Goal: Check status

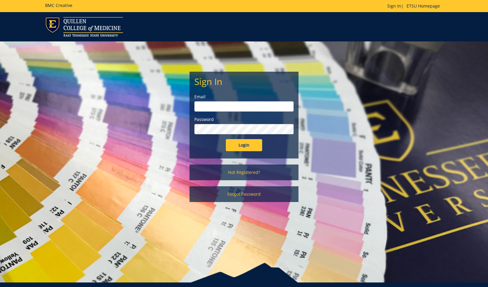
type input "[EMAIL_ADDRESS][DOMAIN_NAME]"
click at [234, 143] on input "Login" at bounding box center [244, 145] width 36 height 12
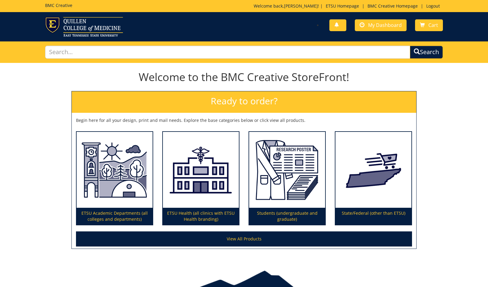
drag, startPoint x: 382, startPoint y: 31, endPoint x: 380, endPoint y: 28, distance: 3.1
click at [382, 31] on div "You have no new notifications My Dashboard Cart" at bounding box center [345, 25] width 203 height 17
click at [380, 28] on span "My Dashboard" at bounding box center [385, 25] width 34 height 7
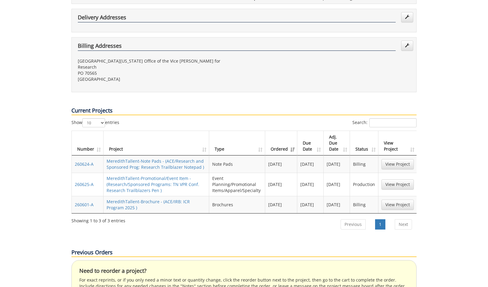
scroll to position [154, 0]
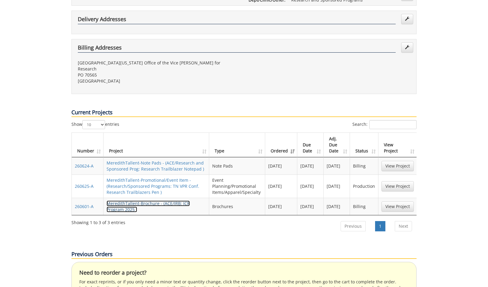
click at [146, 201] on link "MeredithTallent-Brochure - (ACE/IRB: ICR Program 2025 )" at bounding box center [147, 207] width 83 height 12
